Goal: Navigation & Orientation: Find specific page/section

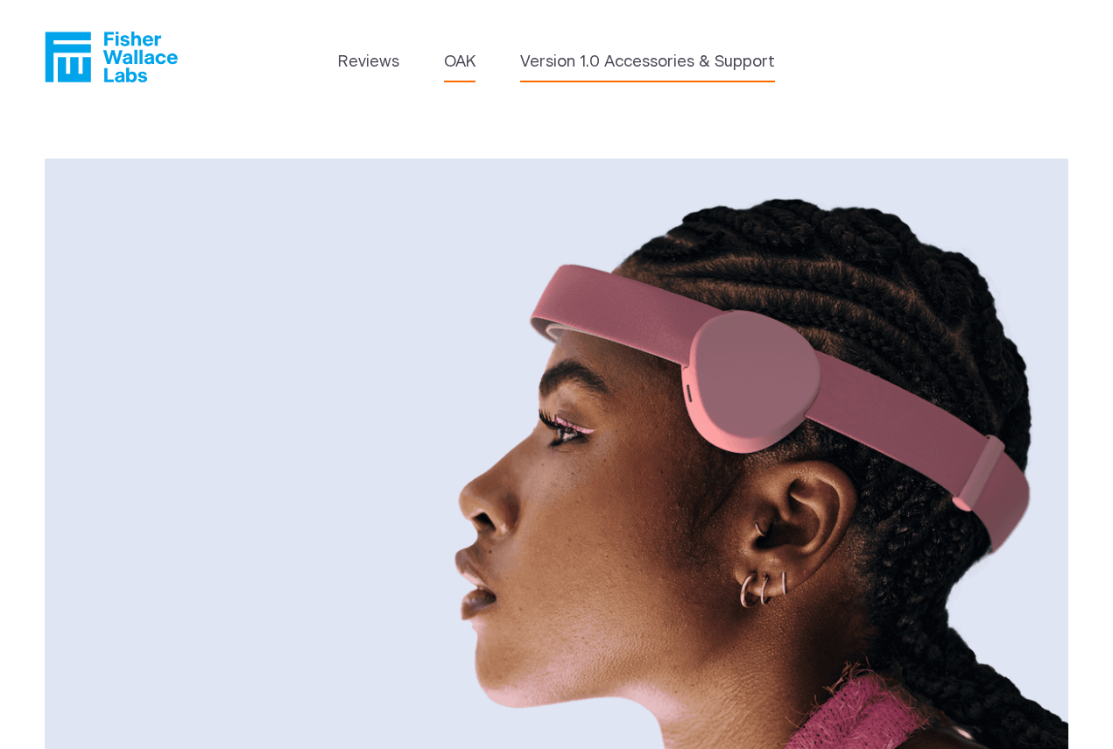
click at [682, 60] on link "Version 1.0 Accessories & Support" at bounding box center [647, 63] width 255 height 24
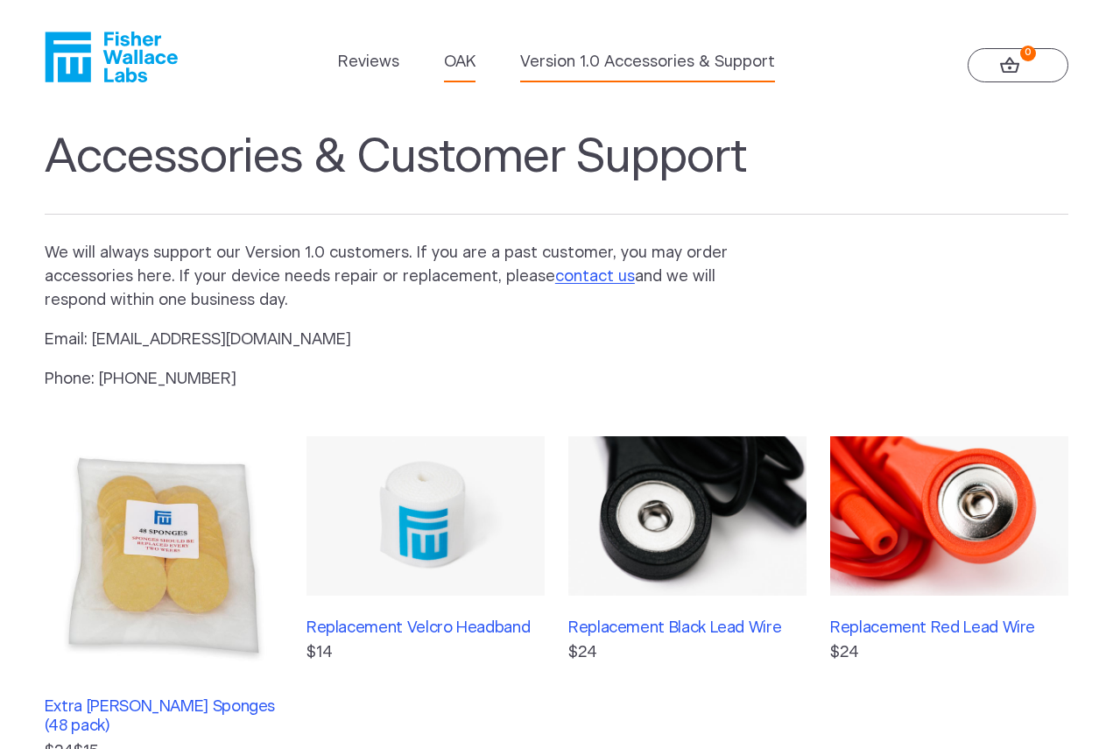
click at [475, 64] on link "OAK" at bounding box center [460, 63] width 32 height 24
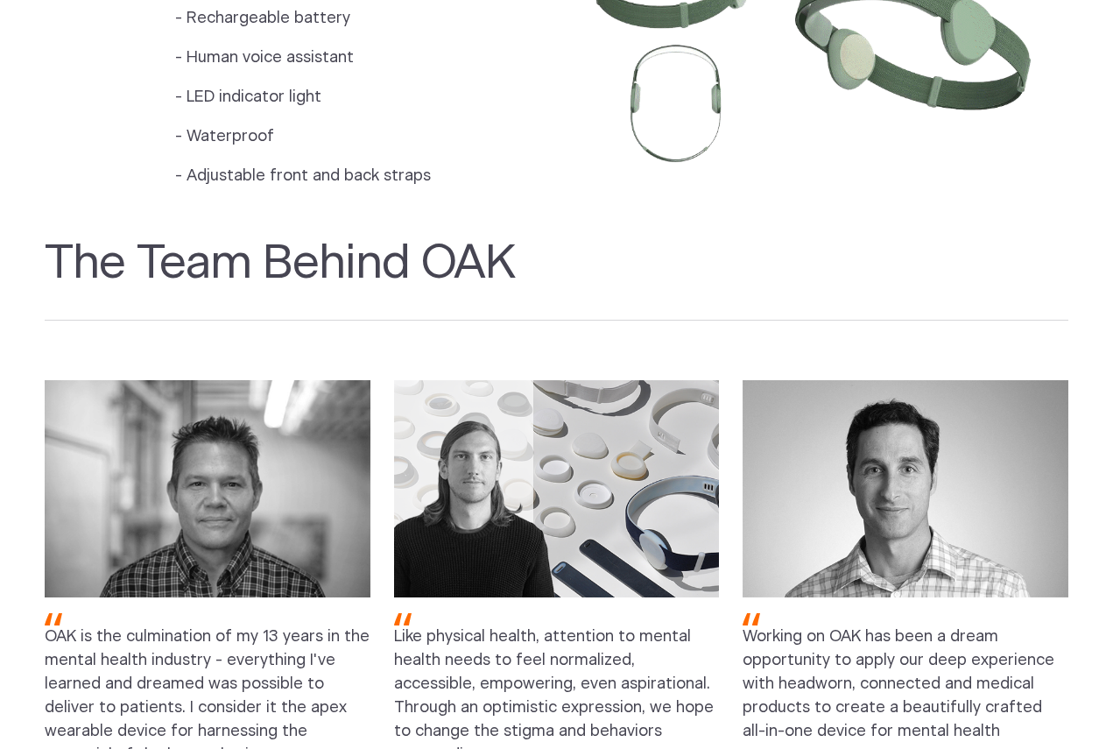
scroll to position [1191, 0]
